Goal: Information Seeking & Learning: Compare options

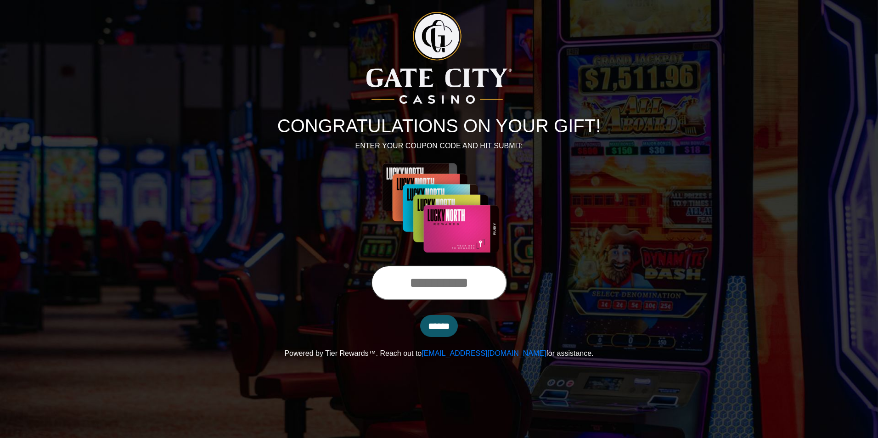
click at [424, 276] on input "text" at bounding box center [439, 283] width 136 height 35
type input "**********"
click at [420, 315] on input "******" at bounding box center [439, 326] width 38 height 22
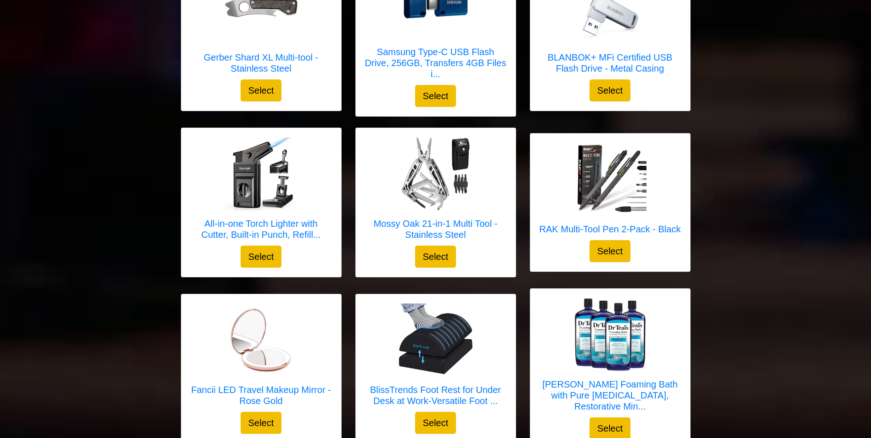
scroll to position [1687, 0]
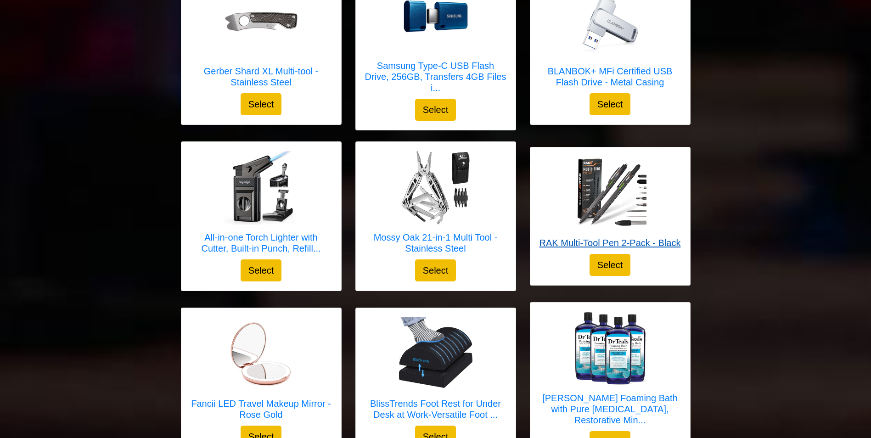
click at [638, 236] on link "RAK Multi-Tool Pen 2-Pack - Black" at bounding box center [610, 205] width 141 height 97
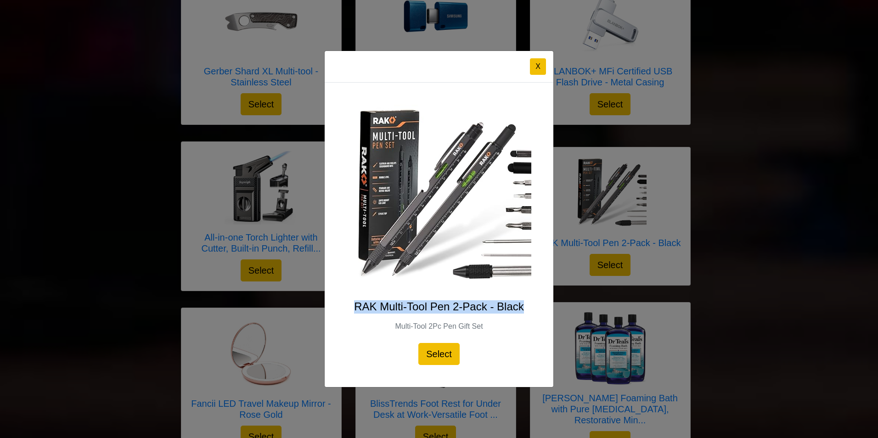
drag, startPoint x: 530, startPoint y: 305, endPoint x: 358, endPoint y: 300, distance: 171.9
click at [358, 300] on div "RAK Multi-Tool Pen 2-Pack - Black Multi-Tool 2Pc Pen Gift Set Select" at bounding box center [439, 235] width 229 height 305
copy h4 "RAK Multi-Tool Pen 2-Pack - Black"
click at [542, 68] on button "X" at bounding box center [538, 66] width 16 height 17
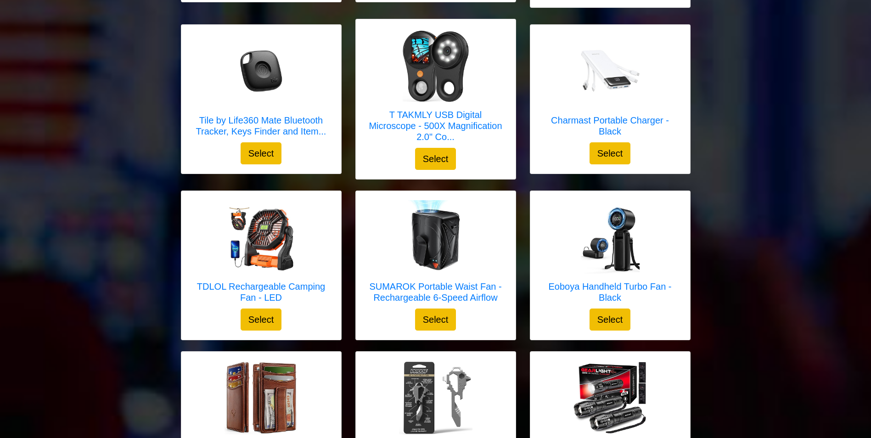
scroll to position [1136, 0]
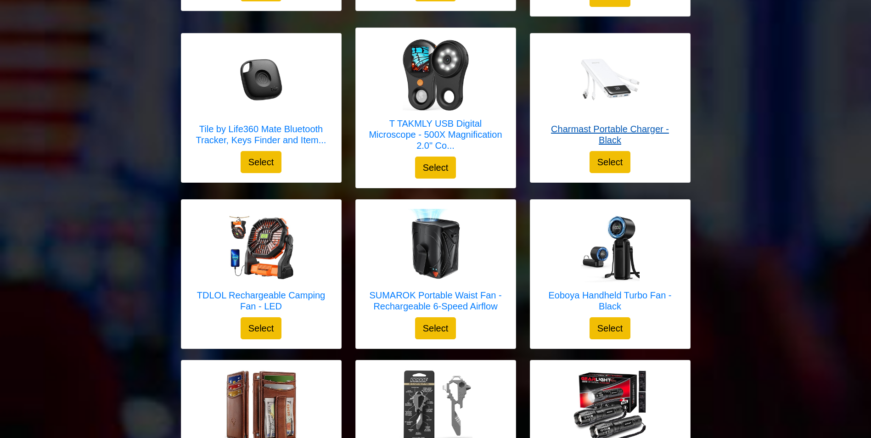
click at [614, 131] on h5 "Charmast Portable Charger - Black" at bounding box center [610, 135] width 141 height 22
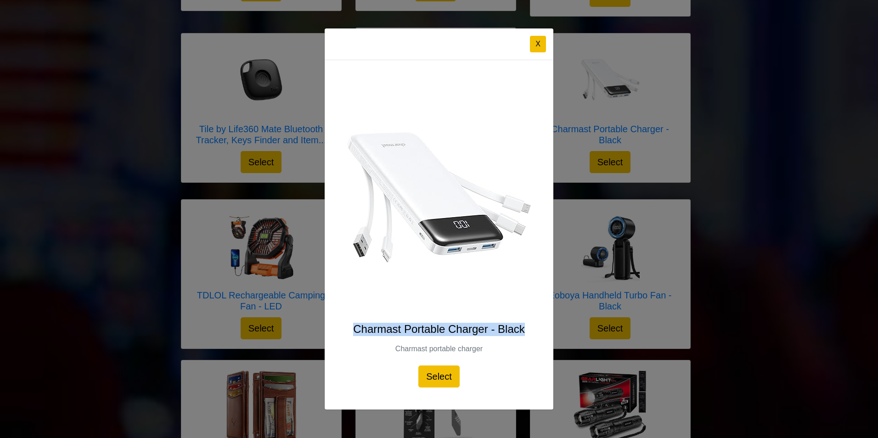
drag, startPoint x: 526, startPoint y: 329, endPoint x: 355, endPoint y: 331, distance: 171.8
click at [355, 331] on h4 "Charmast Portable Charger - Black" at bounding box center [439, 329] width 185 height 13
copy h4 "Charmast Portable Charger - Black"
click at [543, 44] on button "X" at bounding box center [538, 44] width 16 height 17
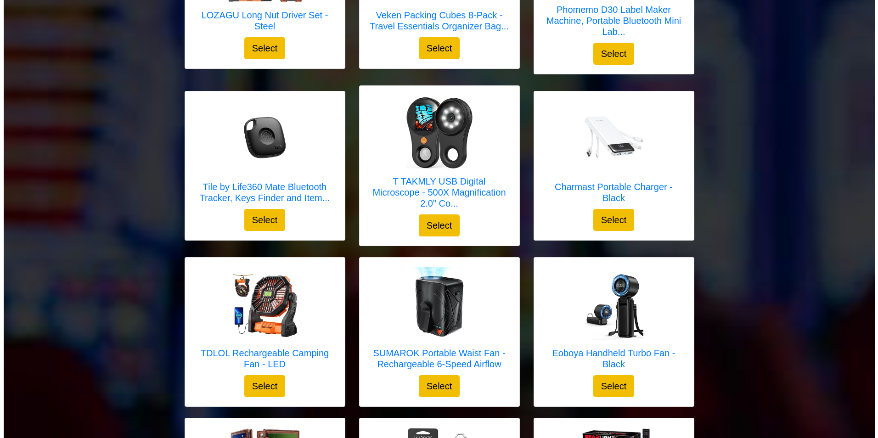
scroll to position [1090, 0]
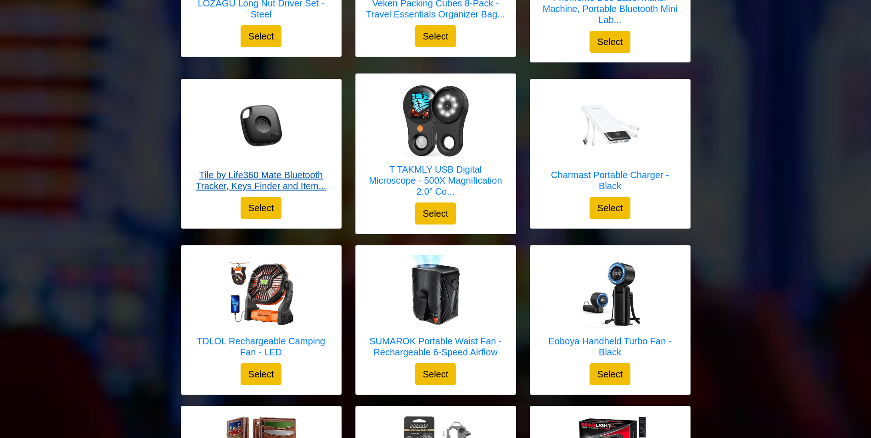
click at [295, 181] on h5 "Tile by Life360 Mate Bluetooth Tracker, Keys Finder and Item..." at bounding box center [261, 181] width 141 height 22
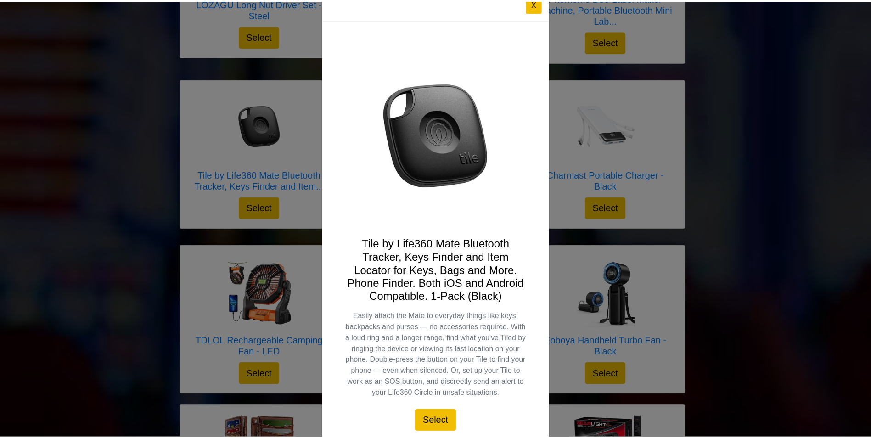
scroll to position [9, 0]
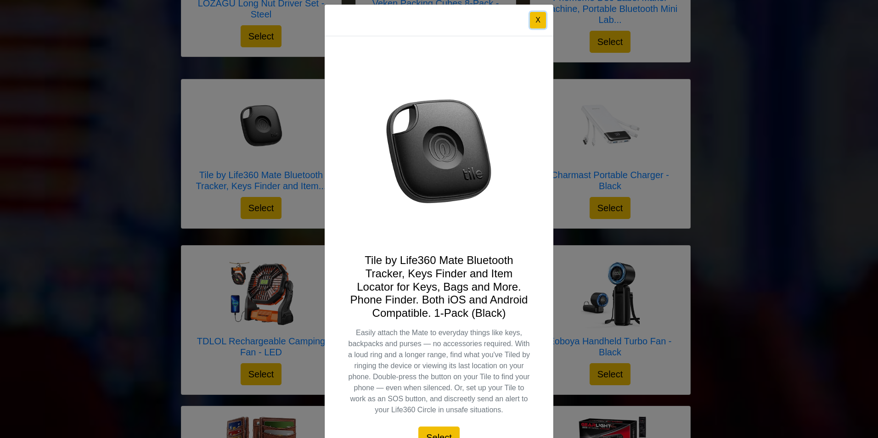
click at [535, 26] on button "X" at bounding box center [538, 20] width 16 height 17
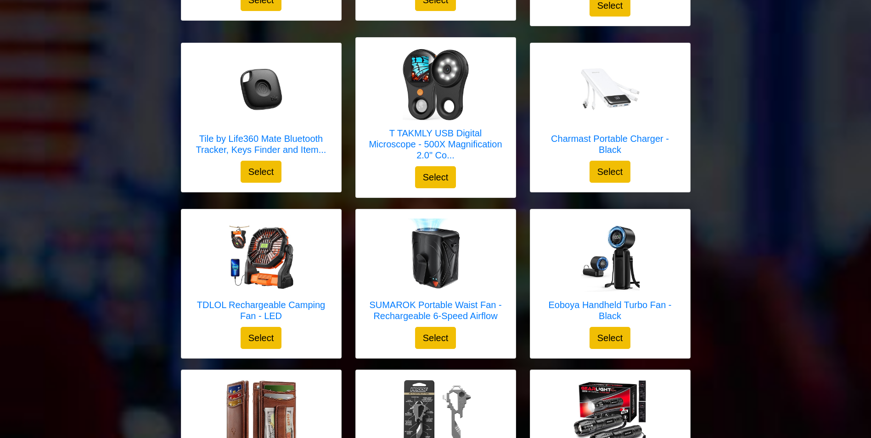
scroll to position [1182, 0]
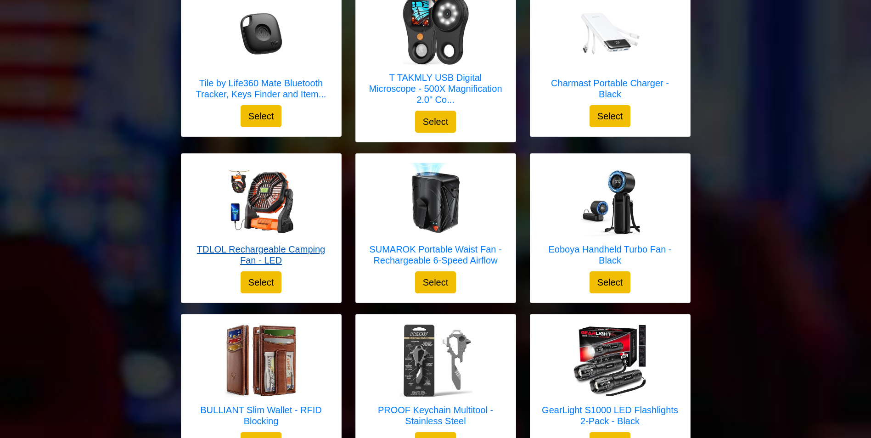
click at [281, 252] on h5 "TDLOL Rechargeable Camping Fan - LED" at bounding box center [261, 255] width 141 height 22
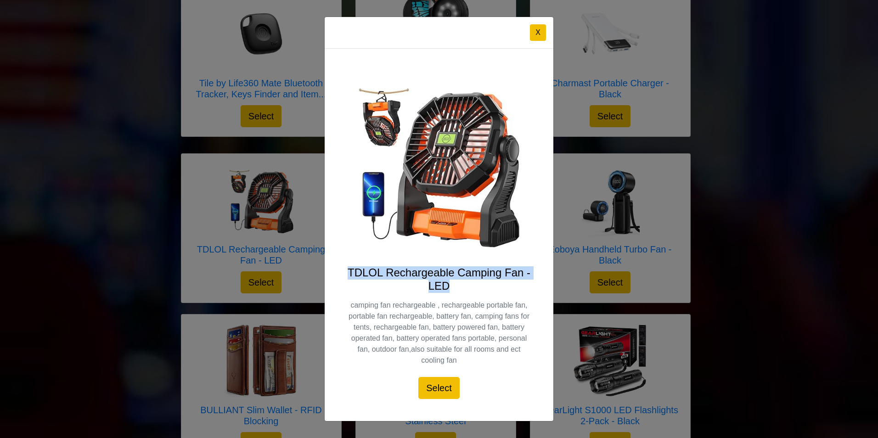
drag, startPoint x: 458, startPoint y: 285, endPoint x: 347, endPoint y: 265, distance: 113.1
click at [347, 265] on div "TDLOL Rechargeable Camping Fan - LED camping fan rechargeable , rechargeable po…" at bounding box center [439, 235] width 229 height 373
copy h4 "TDLOL Rechargeable Camping Fan - LED"
click at [537, 33] on button "X" at bounding box center [538, 32] width 16 height 17
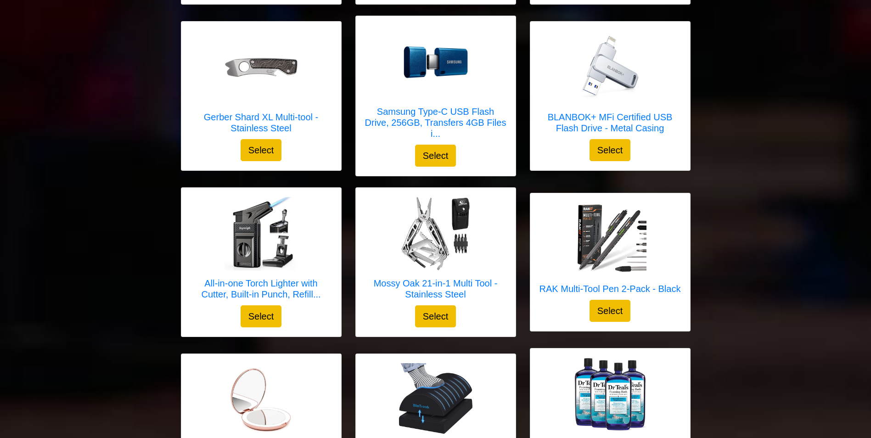
scroll to position [1825, 0]
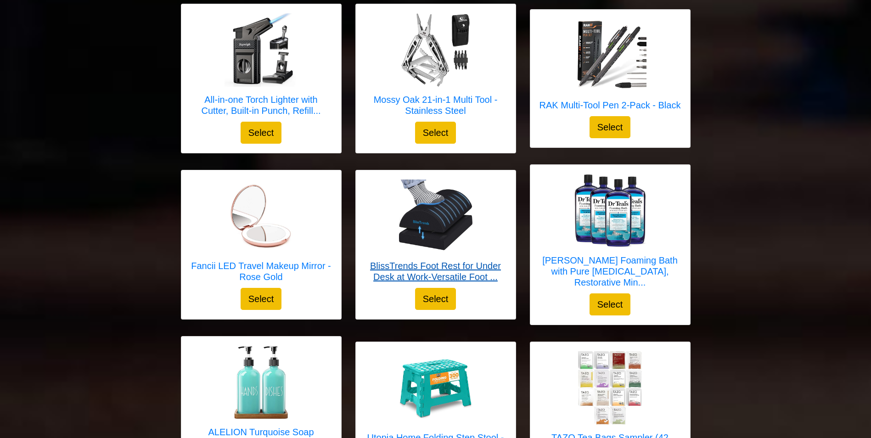
click at [481, 270] on h5 "BlissTrends Foot Rest for Under Desk at Work-Versatile Foot ..." at bounding box center [435, 271] width 141 height 22
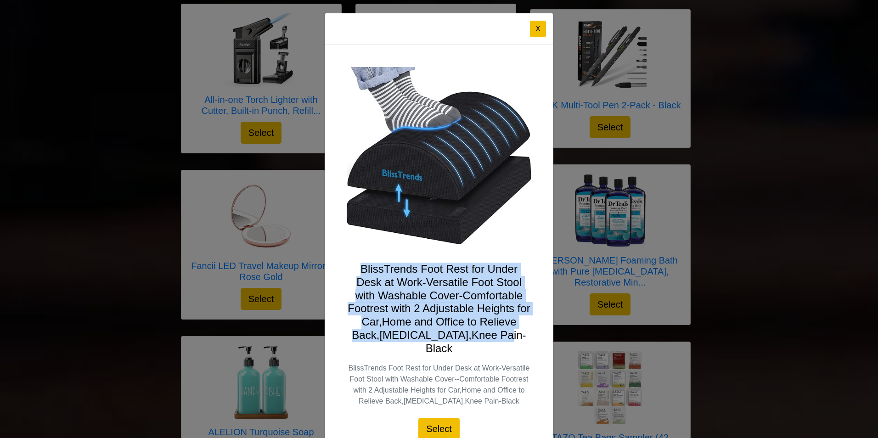
drag, startPoint x: 515, startPoint y: 335, endPoint x: 356, endPoint y: 272, distance: 171.8
click at [356, 272] on h4 "BlissTrends Foot Rest for Under Desk at Work-Versatile Foot Stool with Washable…" at bounding box center [439, 309] width 185 height 93
copy h4 "BlissTrends Foot Rest for Under Desk at Work-Versatile Foot Stool with Washable…"
click at [533, 24] on button "X" at bounding box center [538, 29] width 16 height 17
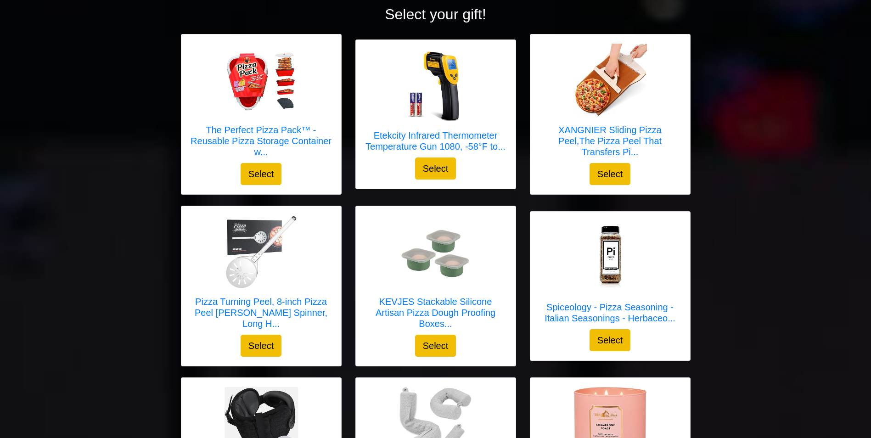
scroll to position [0, 0]
